Goal: Task Accomplishment & Management: Complete application form

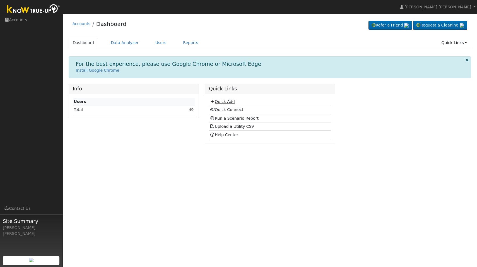
click at [215, 102] on icon at bounding box center [212, 102] width 5 height 4
click at [227, 110] on link "Quick Connect" at bounding box center [226, 109] width 33 height 4
click at [223, 101] on link "Quick Add" at bounding box center [222, 101] width 25 height 4
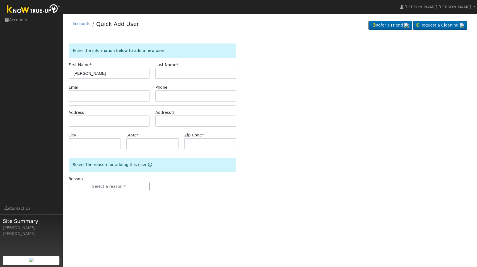
type input "Dustin"
type input "Hoke"
click at [79, 121] on input "text" at bounding box center [109, 121] width 81 height 11
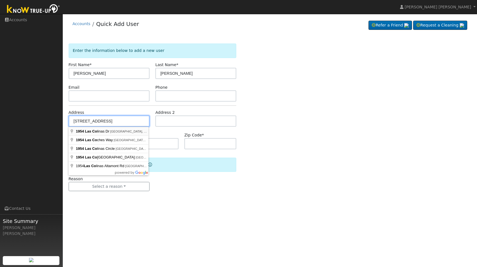
type input "1954 [GEOGRAPHIC_DATA]"
type input "Brentwood"
type input "CA"
type input "94513"
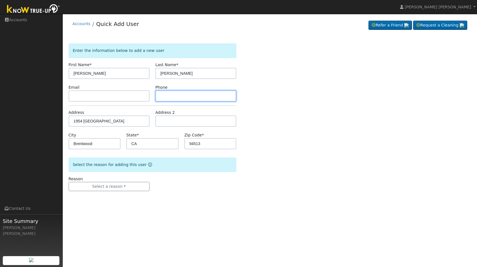
click at [175, 93] on input "text" at bounding box center [195, 95] width 81 height 11
type input "9253828373"
click at [185, 196] on form "Enter the information below to add a new user First Name * Dustin Last Name * H…" at bounding box center [153, 123] width 168 height 159
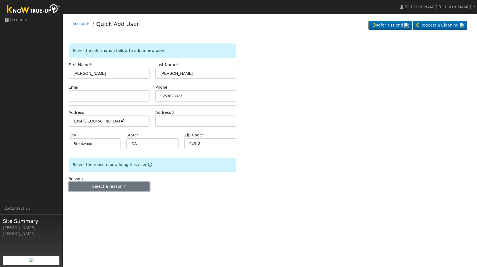
click at [118, 184] on button "Select a reason" at bounding box center [109, 186] width 81 height 9
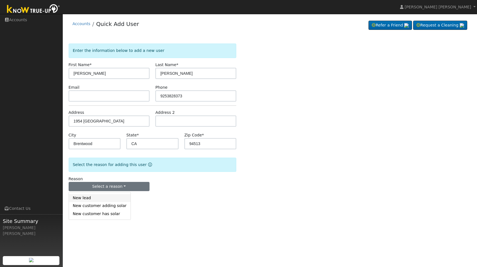
click at [113, 197] on link "New lead" at bounding box center [100, 198] width 62 height 8
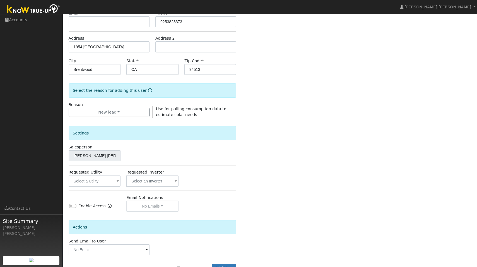
scroll to position [94, 0]
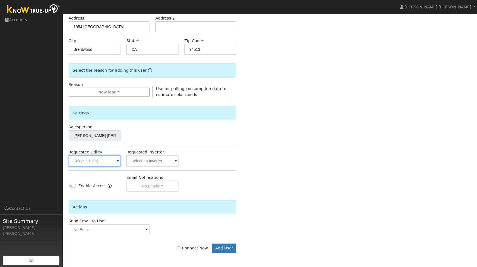
click at [108, 159] on input "text" at bounding box center [95, 160] width 52 height 11
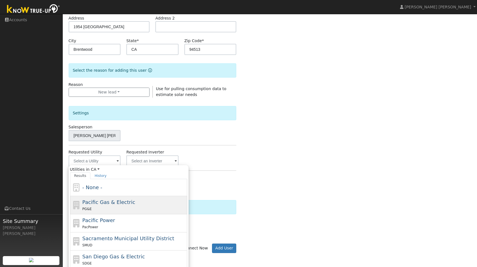
click at [107, 203] on span "Pacific Gas & Electric" at bounding box center [108, 202] width 53 height 6
type input "Pacific Gas & Electric"
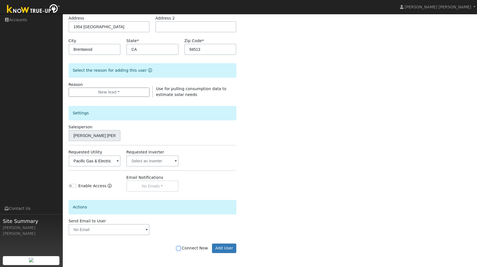
click at [181, 250] on input "Connect Now" at bounding box center [179, 248] width 4 height 4
checkbox input "true"
click at [226, 250] on button "Add User" at bounding box center [224, 248] width 24 height 9
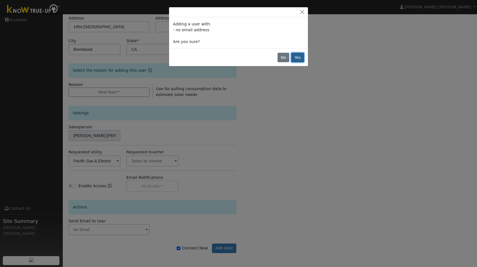
click at [299, 58] on button "Yes" at bounding box center [297, 57] width 13 height 9
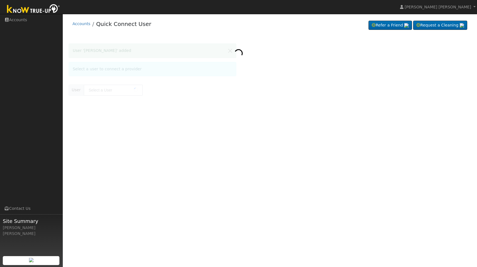
type input "[PERSON_NAME]"
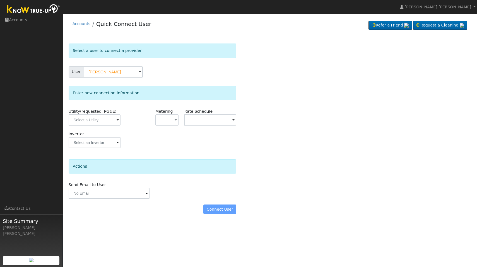
click at [118, 121] on span at bounding box center [118, 120] width 2 height 6
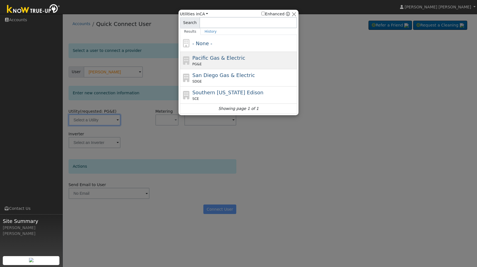
click at [203, 63] on div "PG&E" at bounding box center [245, 64] width 104 height 5
type input "PG&E"
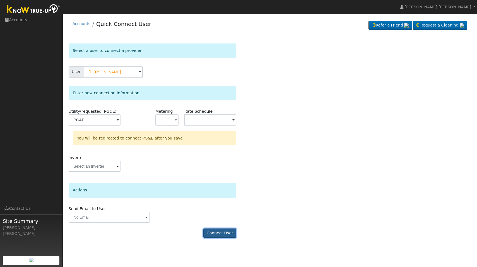
click at [214, 231] on button "Connect User" at bounding box center [219, 233] width 33 height 9
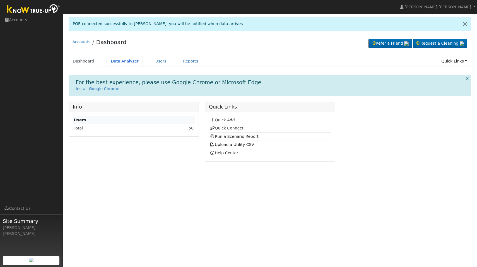
click at [123, 63] on link "Data Analyzer" at bounding box center [125, 61] width 36 height 10
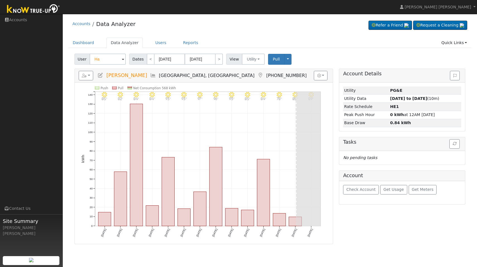
type input "H"
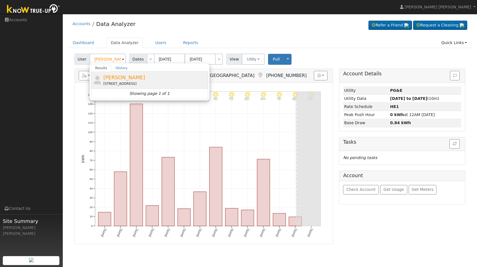
click at [117, 77] on span "Dustin Hoke" at bounding box center [124, 78] width 42 height 6
type input "Dustin Hoke"
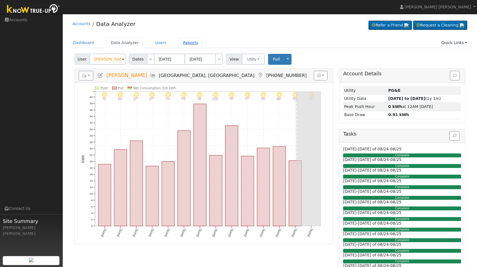
click at [181, 44] on link "Reports" at bounding box center [190, 43] width 23 height 10
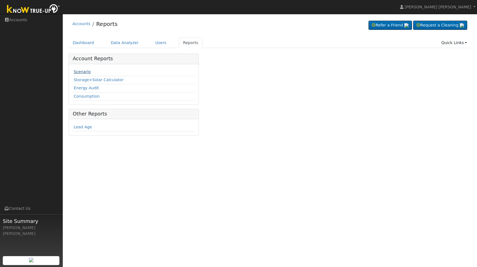
click at [80, 73] on link "Scenario" at bounding box center [82, 71] width 17 height 4
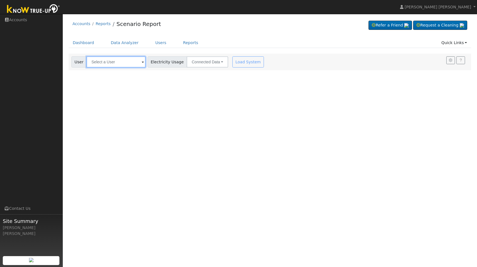
click at [136, 63] on input "text" at bounding box center [116, 61] width 59 height 11
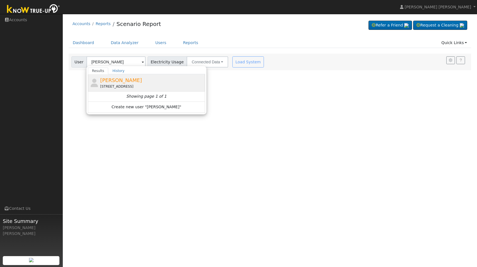
click at [121, 81] on span "[PERSON_NAME]" at bounding box center [121, 80] width 42 height 6
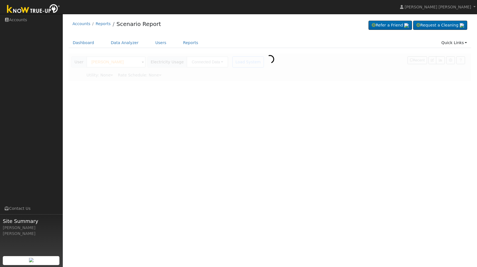
type input "[PERSON_NAME]"
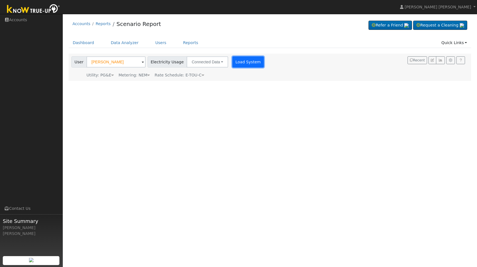
click at [243, 63] on button "Load System" at bounding box center [248, 61] width 32 height 11
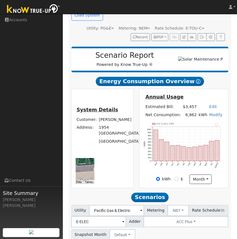
scroll to position [82, 0]
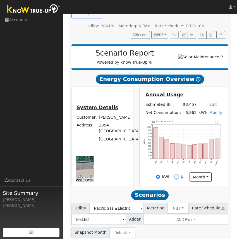
click at [176, 175] on input "$" at bounding box center [176, 177] width 4 height 4
radio input "true"
radio input "false"
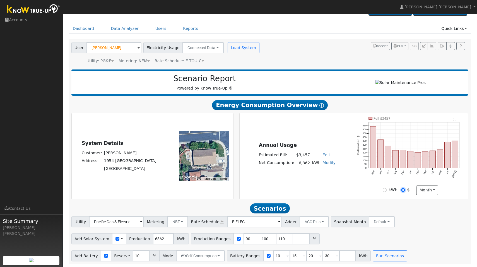
scroll to position [0, 0]
